Goal: Transaction & Acquisition: Download file/media

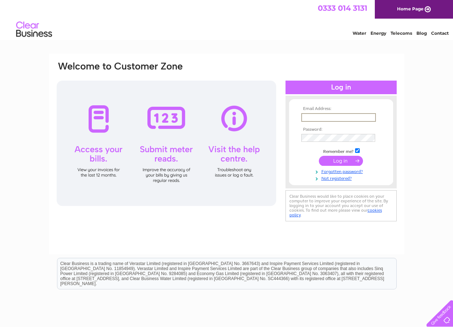
click at [316, 115] on input "text" at bounding box center [338, 117] width 75 height 9
type input "fred.watt@btconnect.com"
click at [341, 161] on input "submit" at bounding box center [341, 161] width 44 height 10
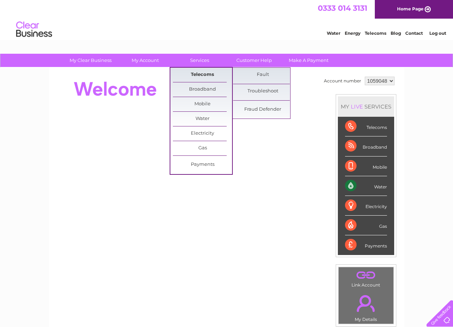
click at [195, 75] on link "Telecoms" at bounding box center [202, 75] width 59 height 14
click at [263, 74] on link "Fault" at bounding box center [262, 75] width 59 height 14
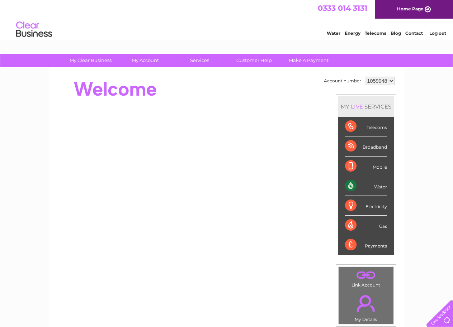
click at [389, 78] on select "1059048 1059062" at bounding box center [379, 81] width 30 height 9
select select "1059062"
click at [364, 77] on select "1059048 1059062" at bounding box center [379, 81] width 30 height 9
click at [349, 125] on div "Telecoms" at bounding box center [366, 127] width 42 height 20
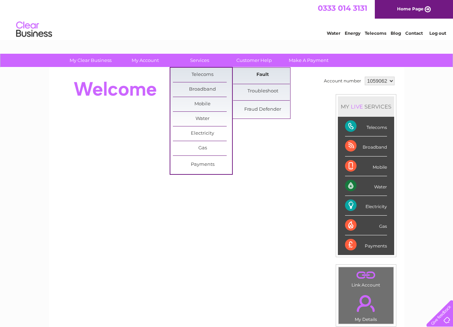
click at [241, 75] on link "Fault" at bounding box center [262, 75] width 59 height 14
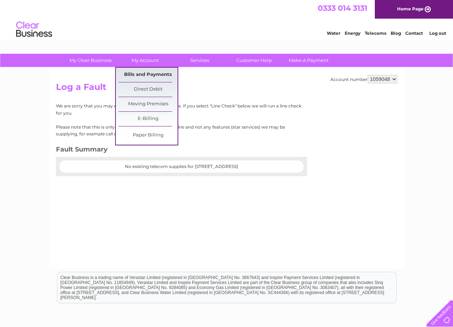
click at [142, 72] on link "Bills and Payments" at bounding box center [147, 75] width 59 height 14
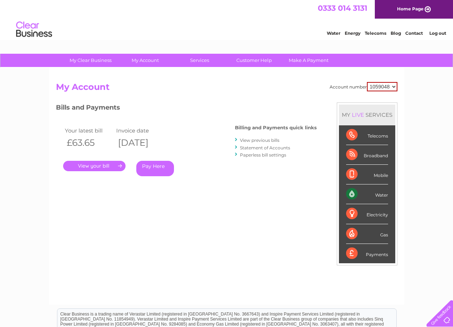
click at [253, 141] on link "View previous bills" at bounding box center [259, 140] width 39 height 5
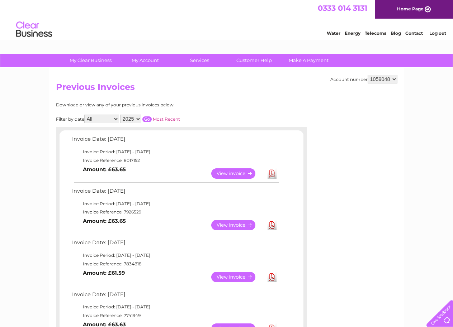
click at [392, 77] on select "1059048 1059062" at bounding box center [382, 79] width 30 height 9
select select "1059062"
click at [367, 75] on select "1059048 1059062" at bounding box center [382, 79] width 30 height 9
click at [271, 174] on link "Download" at bounding box center [271, 173] width 9 height 10
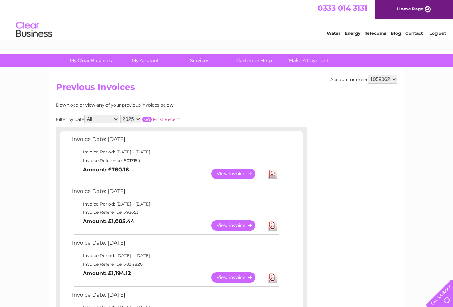
click at [171, 244] on td "Invoice Date: [DATE]" at bounding box center [175, 244] width 210 height 13
